Goal: Navigation & Orientation: Go to known website

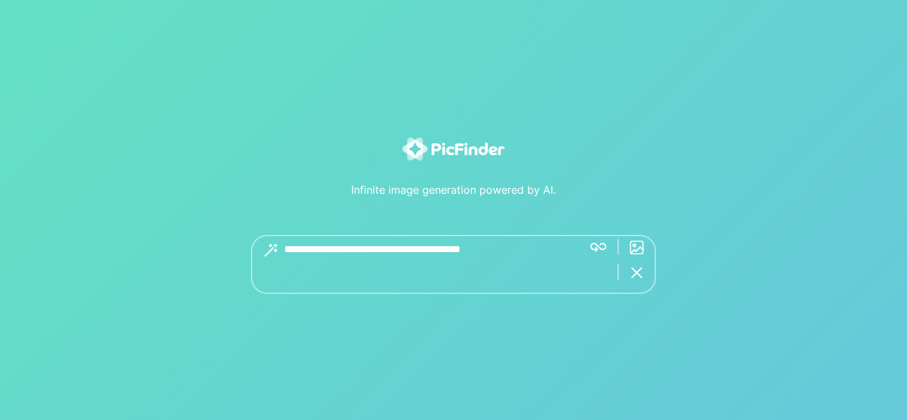
click at [360, 254] on textarea at bounding box center [428, 264] width 288 height 59
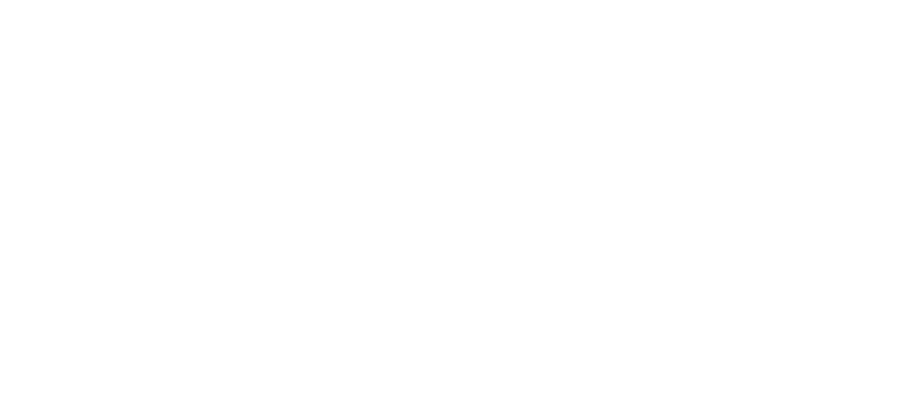
drag, startPoint x: 474, startPoint y: 162, endPoint x: 456, endPoint y: 158, distance: 17.7
click at [460, 159] on body "×" at bounding box center [453, 210] width 907 height 420
click at [458, 133] on body "×" at bounding box center [453, 210] width 907 height 420
